Goal: Check status

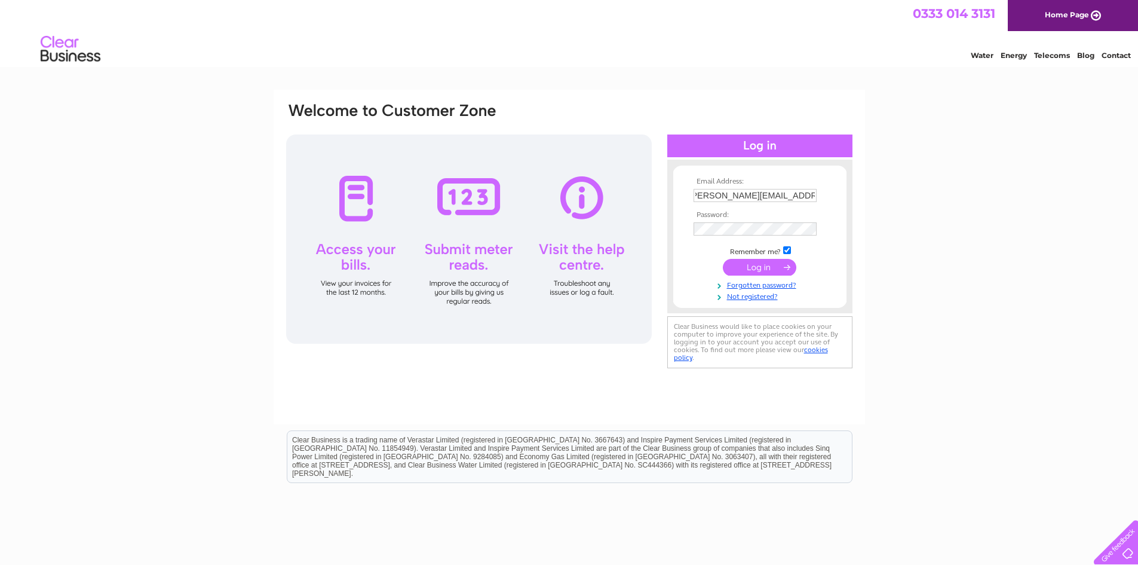
click at [757, 271] on input "submit" at bounding box center [760, 267] width 74 height 17
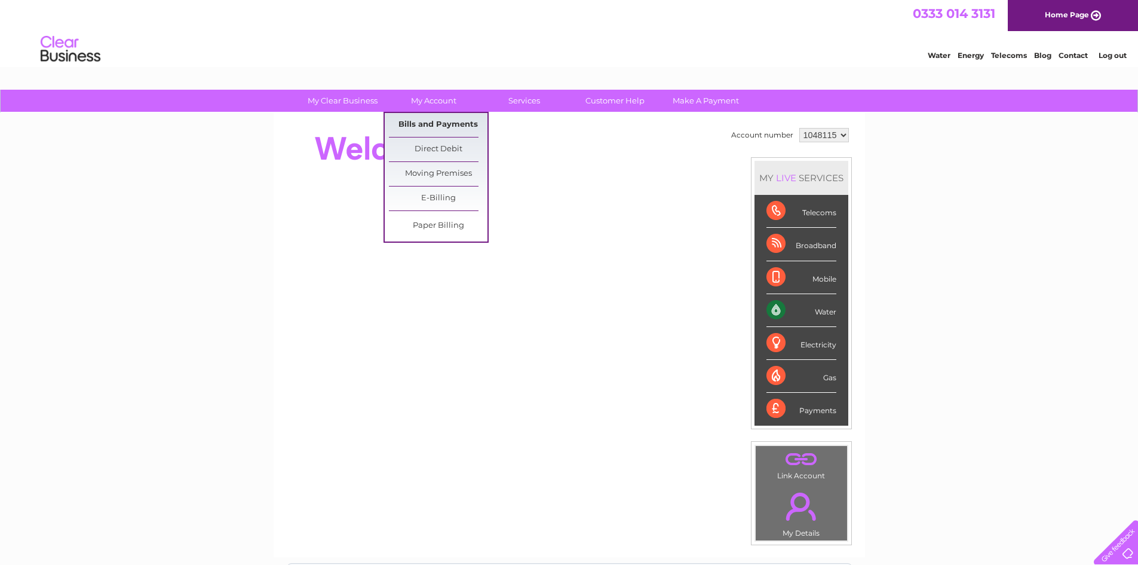
click at [448, 124] on link "Bills and Payments" at bounding box center [438, 125] width 99 height 24
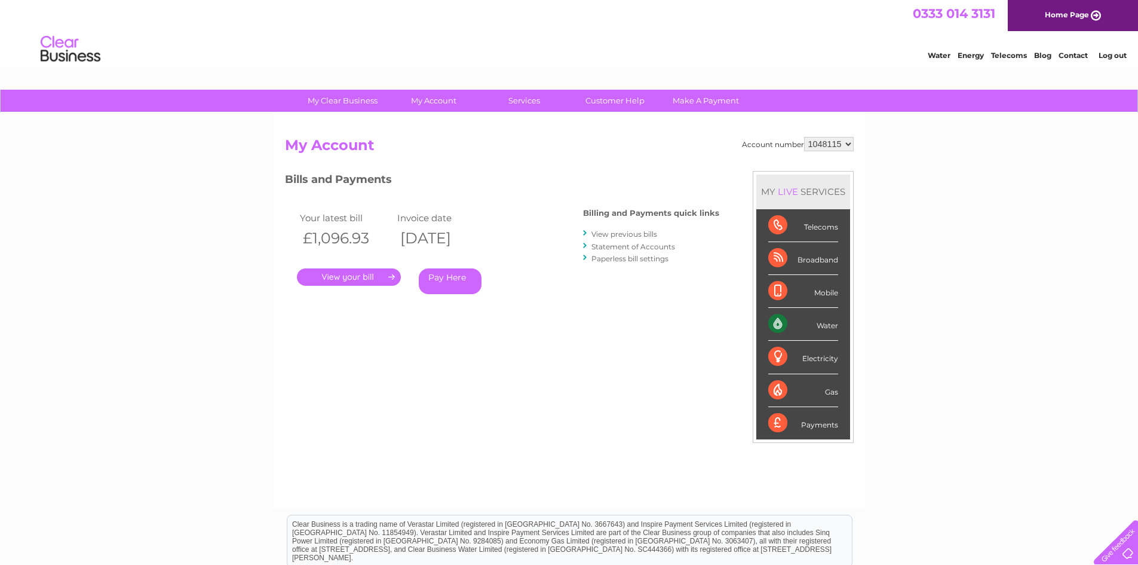
click at [375, 273] on link "." at bounding box center [349, 276] width 104 height 17
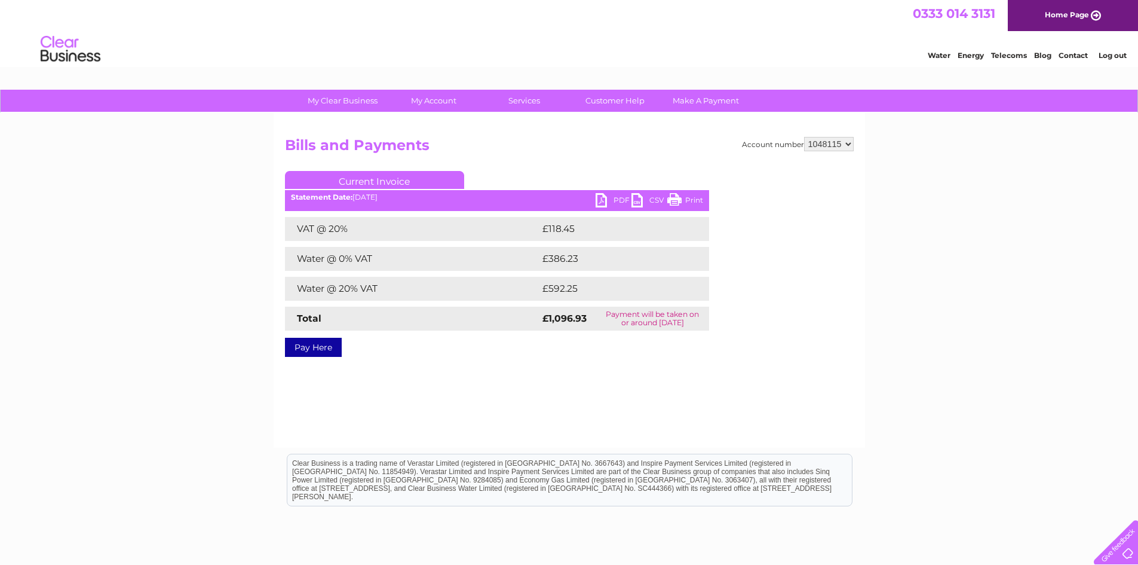
click at [609, 198] on link "PDF" at bounding box center [614, 201] width 36 height 17
